Goal: Transaction & Acquisition: Purchase product/service

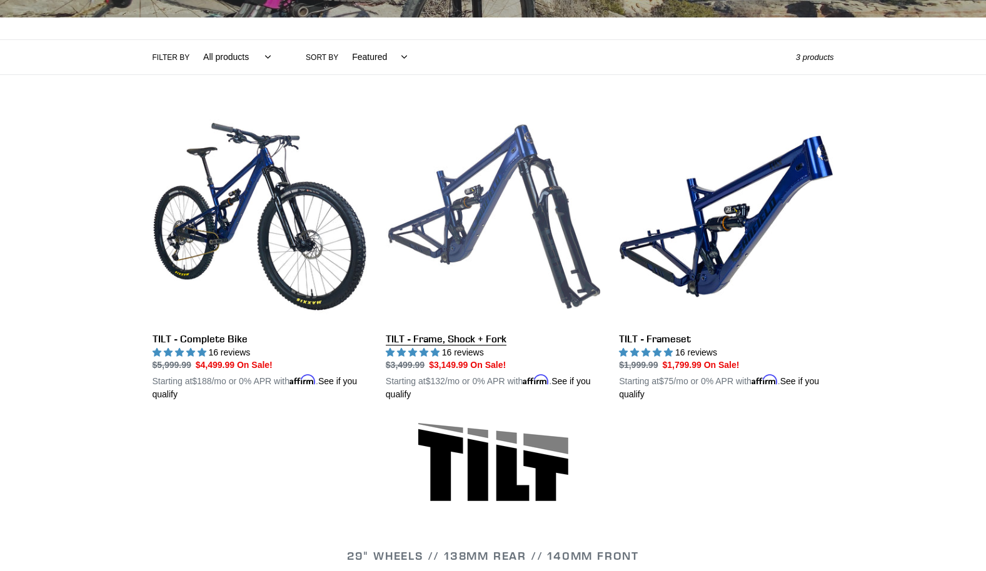
scroll to position [258, 0]
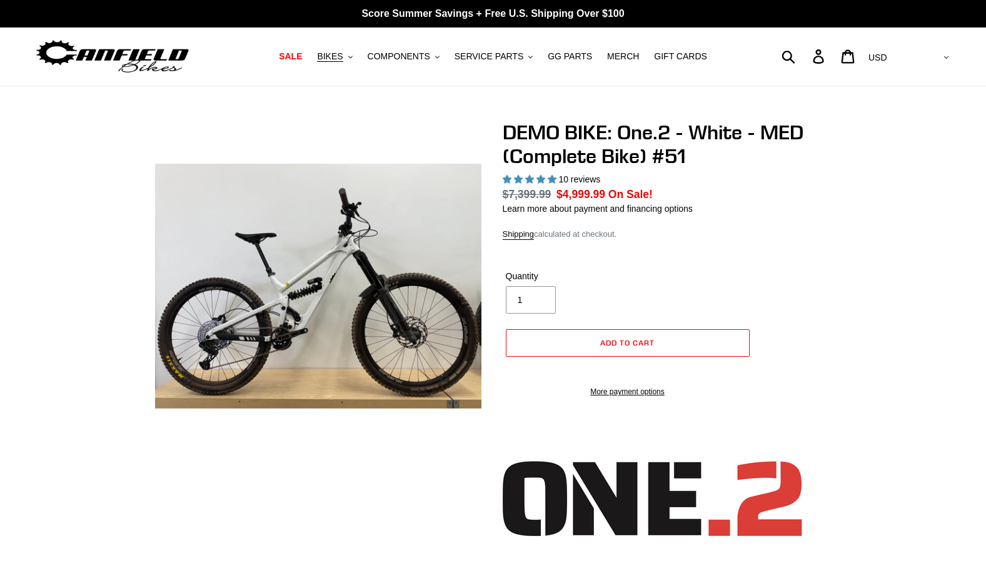
select select "highest-rating"
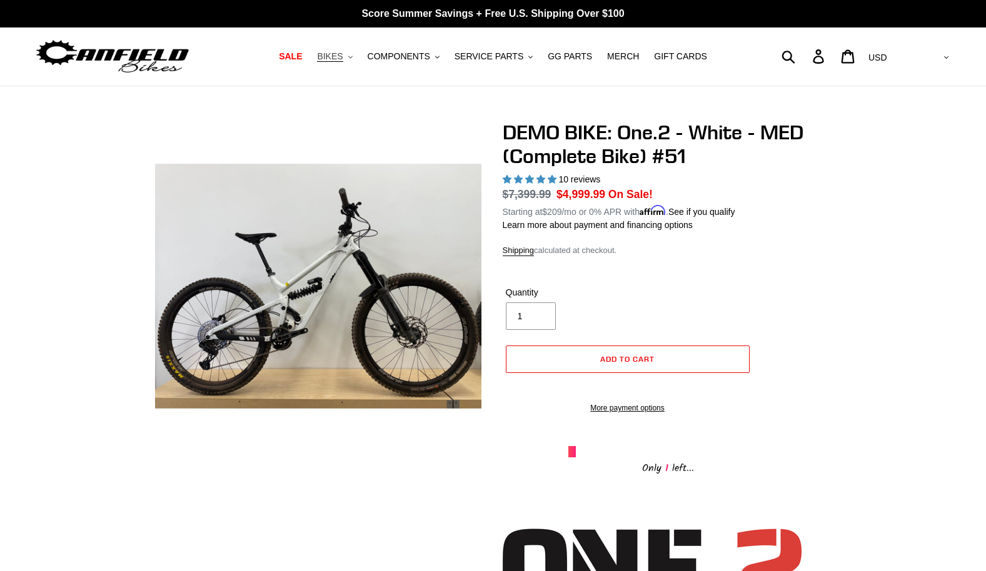
click at [339, 59] on span "BIKES" at bounding box center [330, 56] width 26 height 11
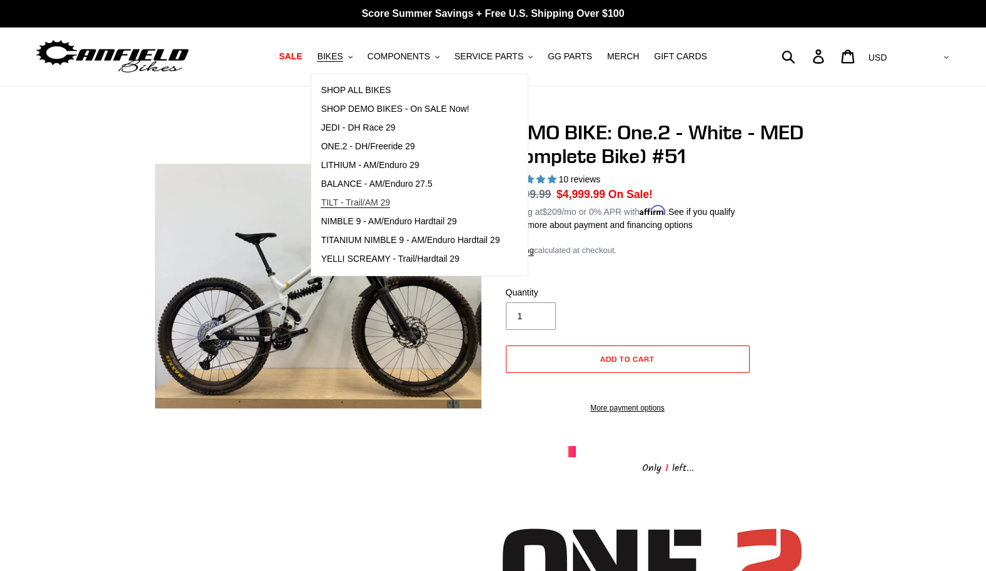
click at [386, 203] on span "TILT - Trail/AM 29" at bounding box center [355, 203] width 69 height 11
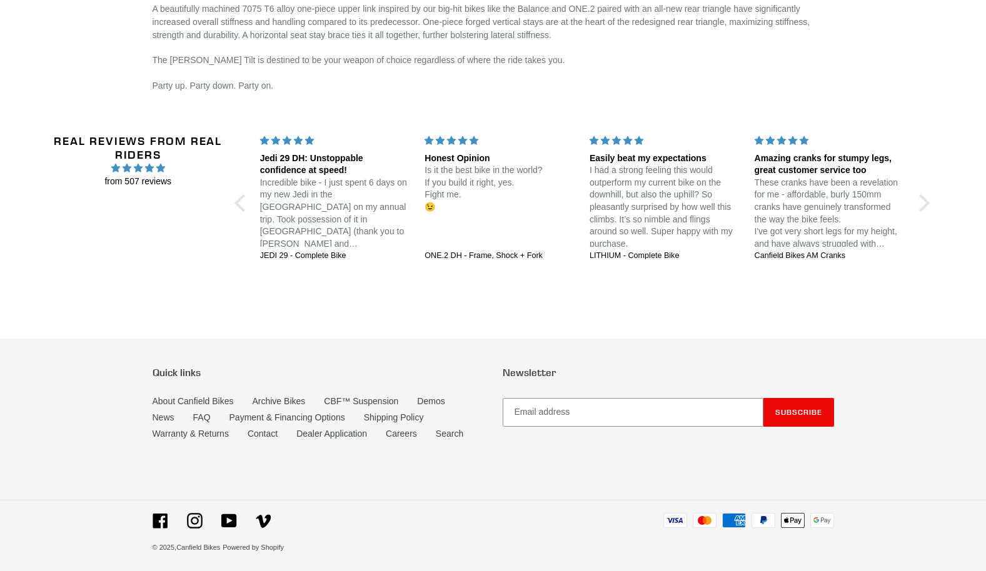
scroll to position [2103, 0]
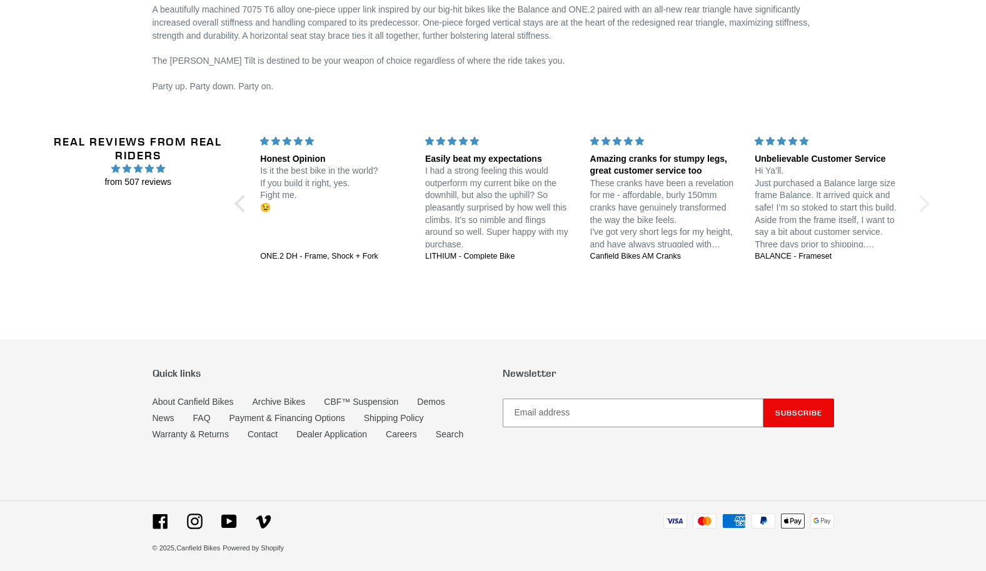
click at [923, 198] on div at bounding box center [921, 204] width 18 height 18
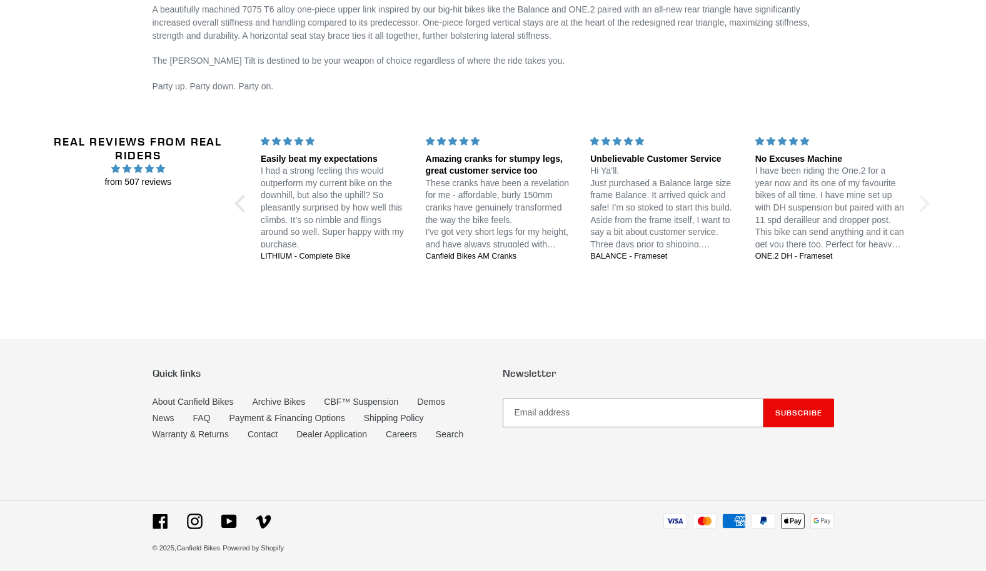
click at [923, 198] on div at bounding box center [921, 204] width 18 height 18
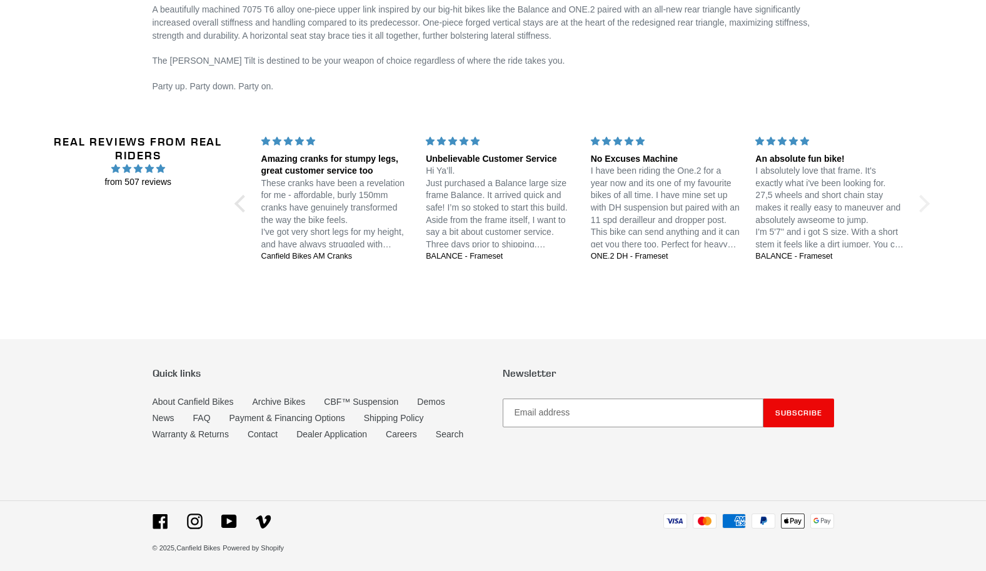
click at [923, 198] on div at bounding box center [921, 204] width 18 height 18
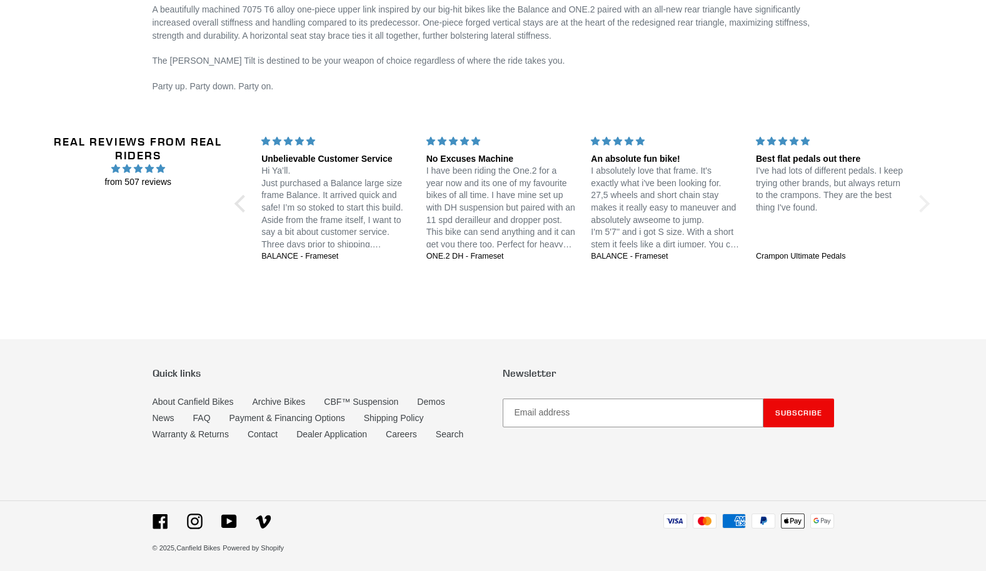
click at [923, 198] on div at bounding box center [921, 204] width 18 height 18
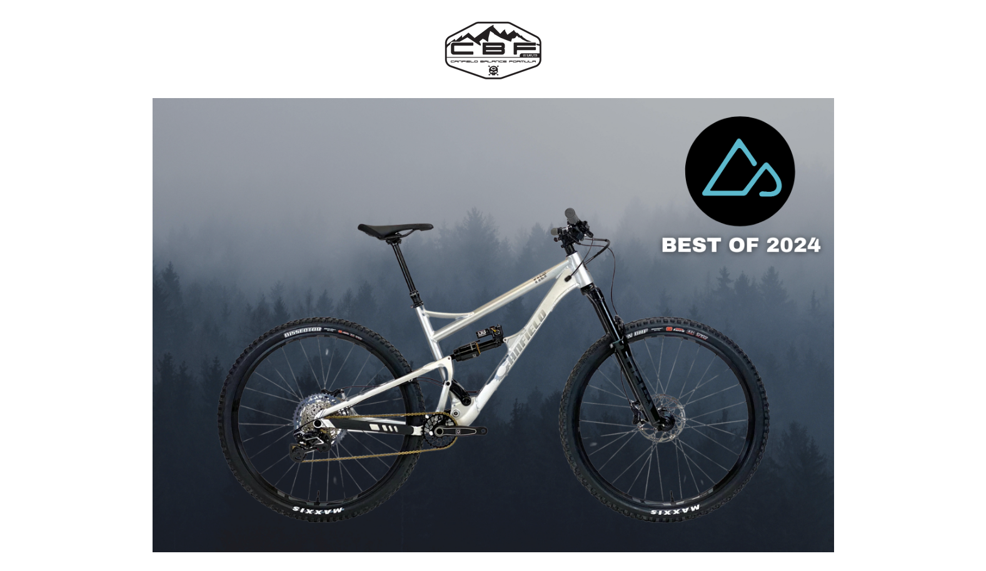
scroll to position [810, 0]
